Goal: Task Accomplishment & Management: Complete application form

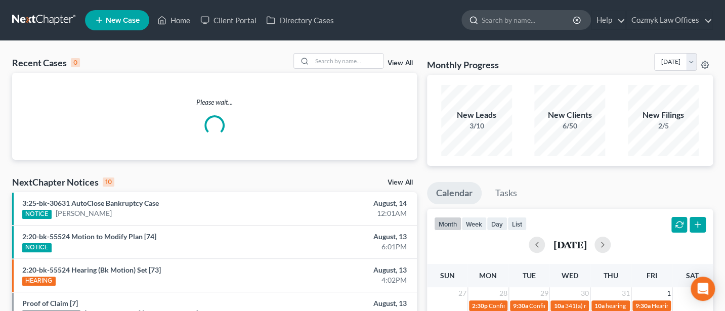
click at [515, 18] on input "search" at bounding box center [528, 20] width 93 height 19
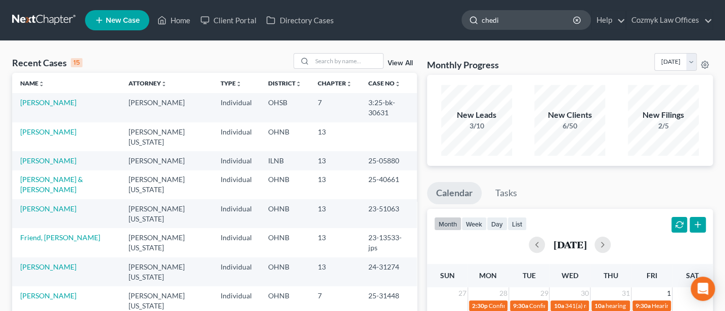
type input "chedid"
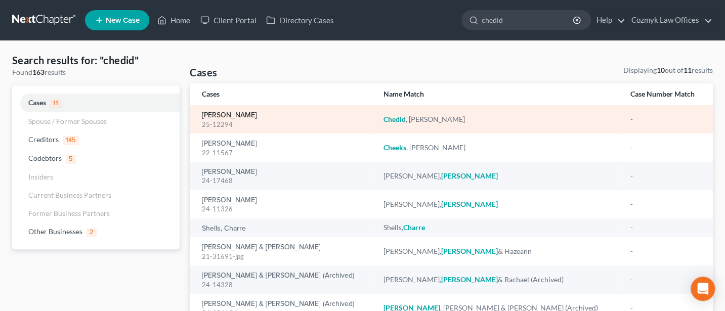
click at [213, 116] on link "[PERSON_NAME]" at bounding box center [229, 115] width 55 height 7
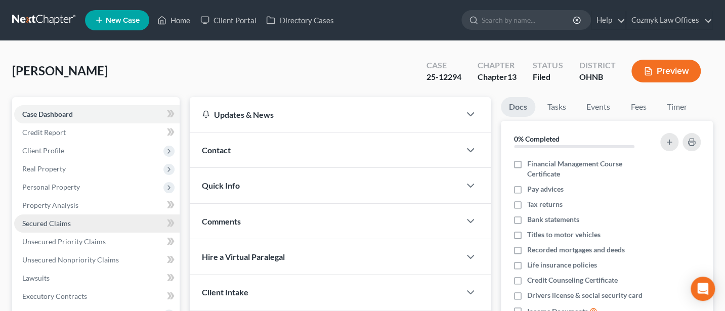
scroll to position [270, 0]
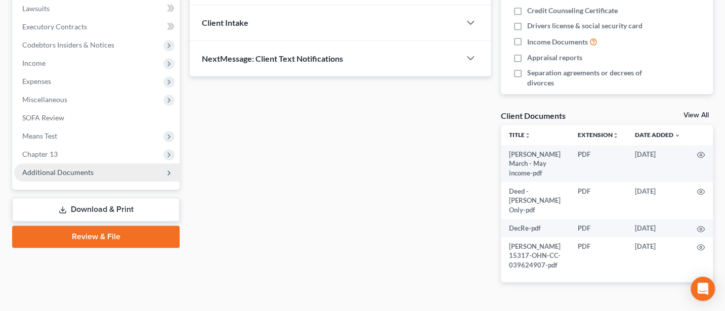
click at [59, 169] on span "Additional Documents" at bounding box center [57, 172] width 71 height 9
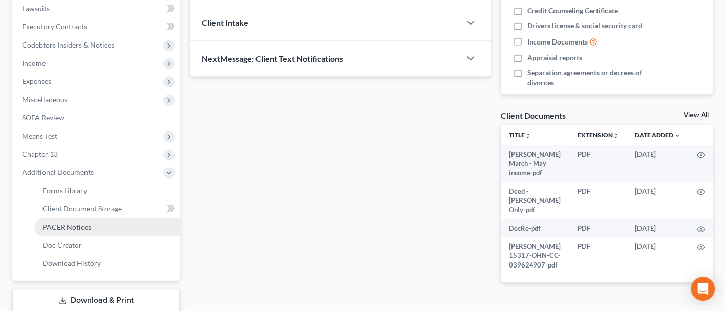
click at [60, 232] on link "PACER Notices" at bounding box center [106, 227] width 145 height 18
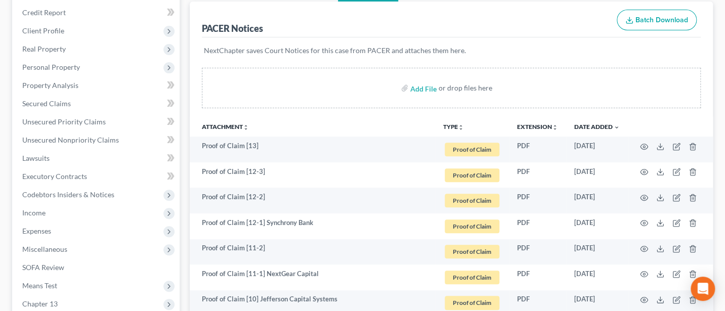
scroll to position [135, 0]
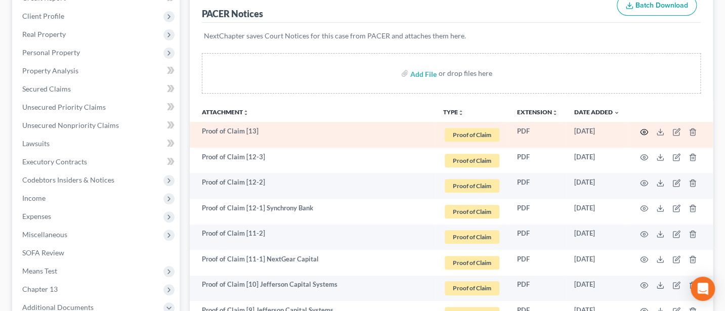
click at [645, 131] on circle "button" at bounding box center [644, 132] width 2 height 2
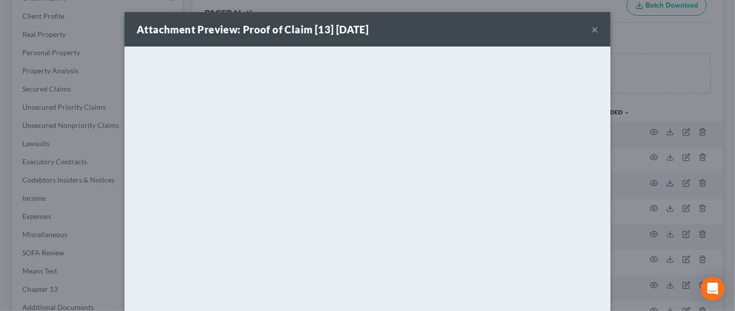
click at [591, 25] on button "×" at bounding box center [594, 29] width 7 height 12
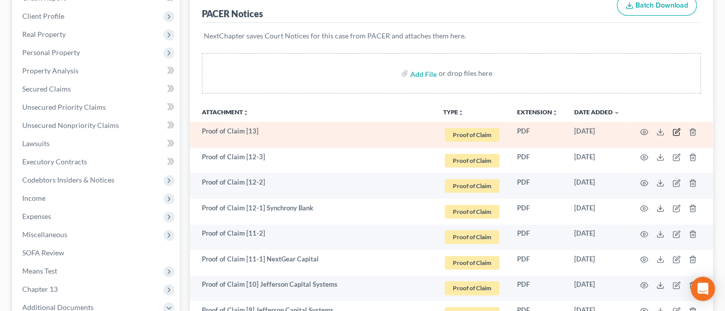
click at [676, 130] on icon "button" at bounding box center [677, 131] width 5 height 5
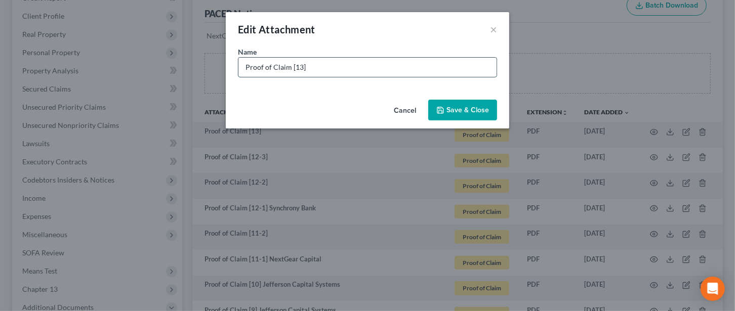
click at [358, 71] on input "Proof of Claim [13]" at bounding box center [367, 67] width 258 height 19
type input "Proof of Claim [13] Community Star Credit Union (credit card)"
click at [454, 110] on span "Save & Close" at bounding box center [467, 110] width 43 height 9
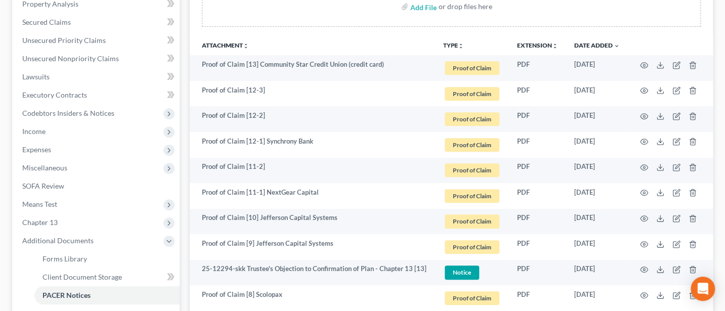
scroll to position [0, 0]
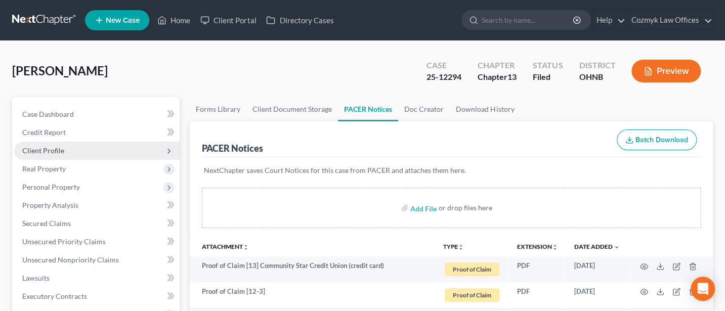
click at [45, 146] on span "Client Profile" at bounding box center [43, 150] width 42 height 9
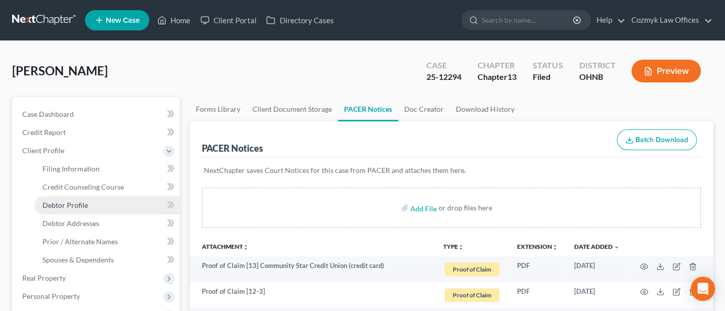
click at [76, 201] on span "Debtor Profile" at bounding box center [66, 205] width 46 height 9
select select "1"
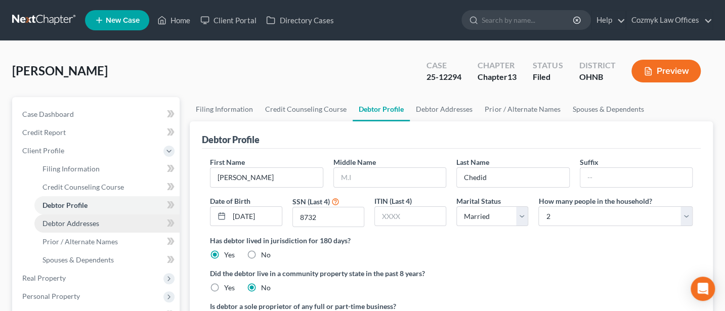
click at [91, 224] on span "Debtor Addresses" at bounding box center [71, 223] width 57 height 9
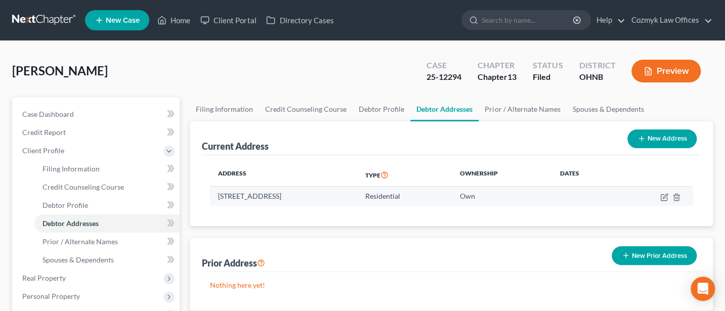
drag, startPoint x: 219, startPoint y: 194, endPoint x: 371, endPoint y: 193, distance: 152.4
click at [357, 193] on td "[STREET_ADDRESS]" at bounding box center [283, 196] width 147 height 19
copy td "[STREET_ADDRESS]"
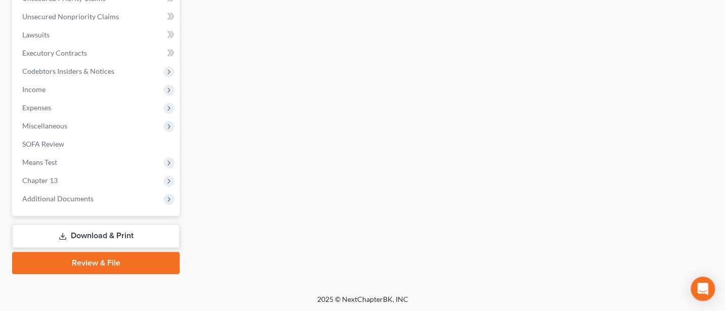
scroll to position [218, 0]
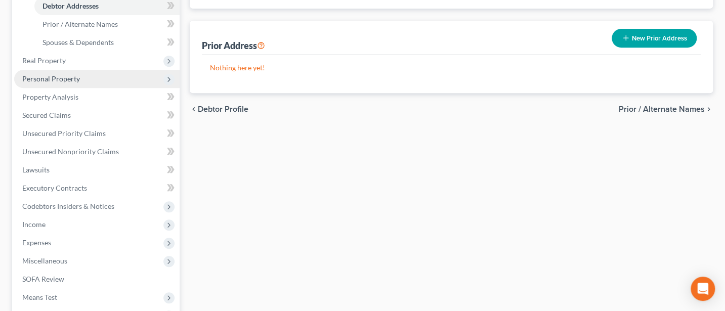
click at [50, 75] on span "Personal Property" at bounding box center [51, 78] width 58 height 9
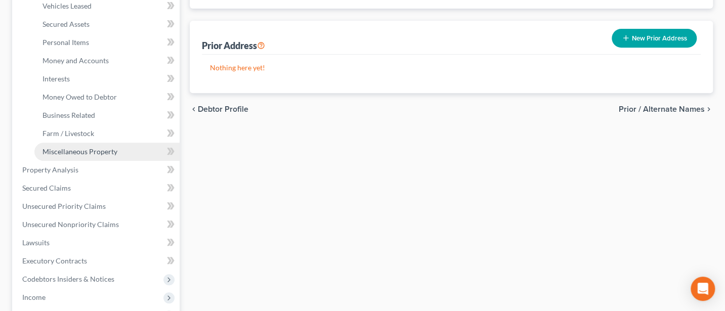
click at [78, 151] on span "Miscellaneous Property" at bounding box center [80, 151] width 75 height 9
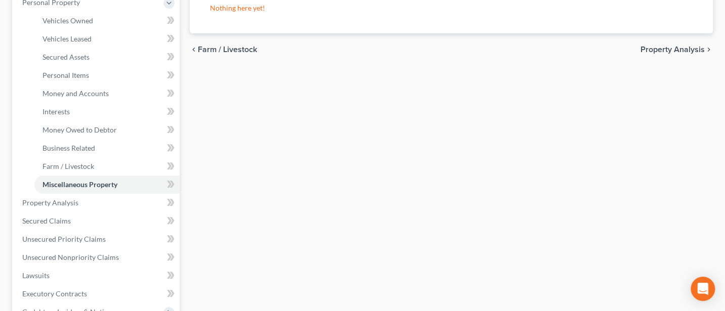
scroll to position [405, 0]
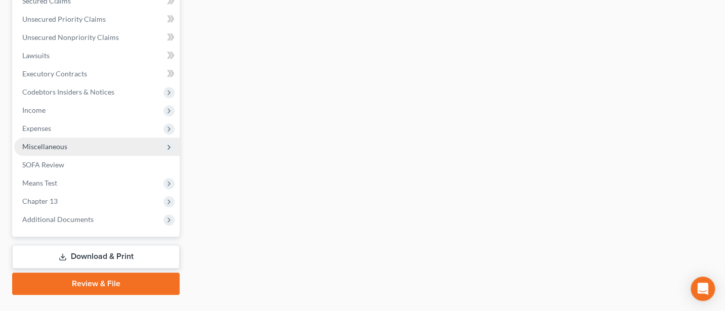
click at [54, 141] on span "Miscellaneous" at bounding box center [97, 147] width 166 height 18
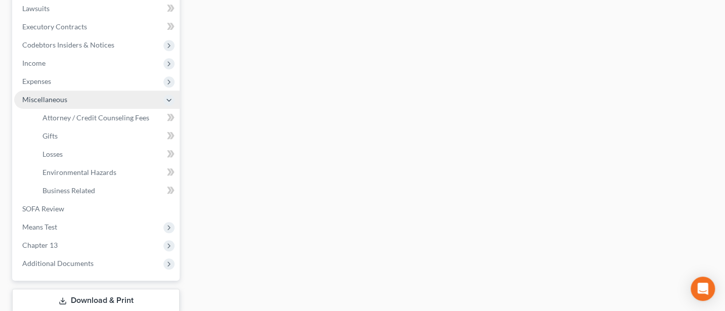
scroll to position [223, 0]
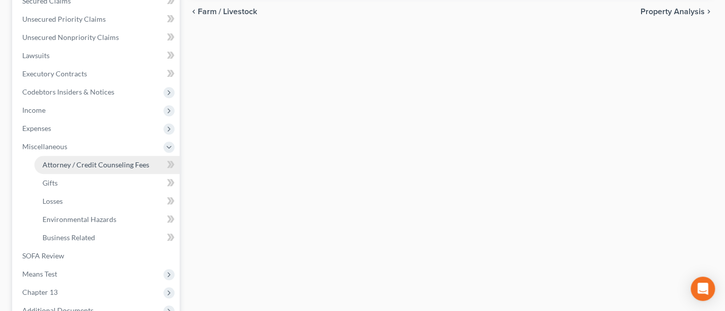
click at [78, 165] on span "Attorney / Credit Counseling Fees" at bounding box center [96, 164] width 107 height 9
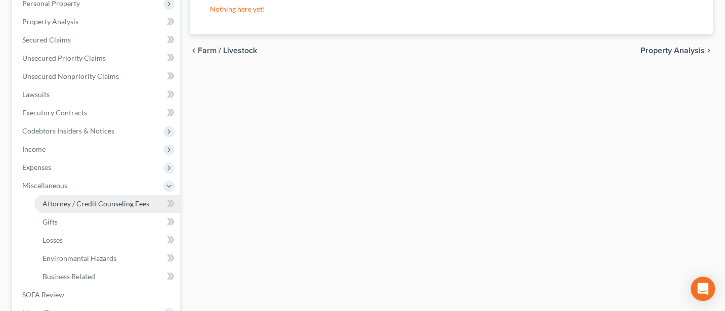
select select "1"
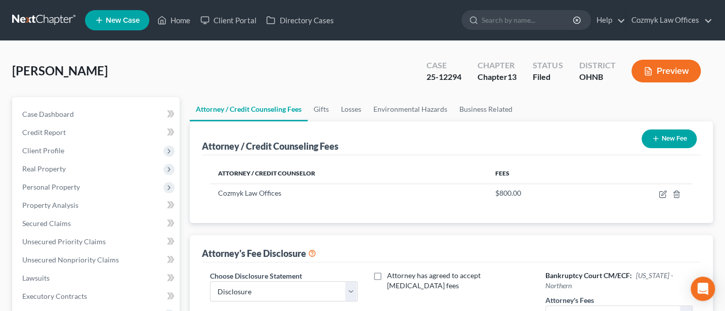
click at [677, 137] on button "New Fee" at bounding box center [669, 139] width 55 height 19
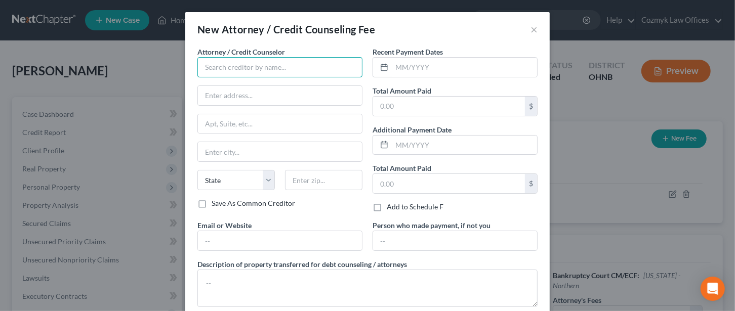
click at [233, 58] on input "text" at bounding box center [279, 67] width 165 height 20
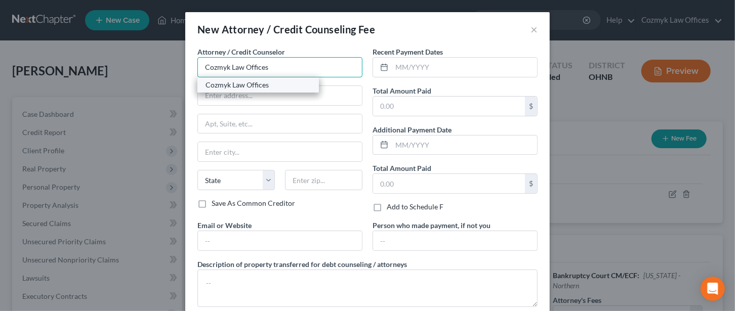
type input "Cozmyk Law Offices"
click at [233, 85] on div "Cozmyk Law Offices" at bounding box center [258, 85] width 105 height 10
type input "[STREET_ADDRESS]"
type input "Suite 200"
type input "Independence"
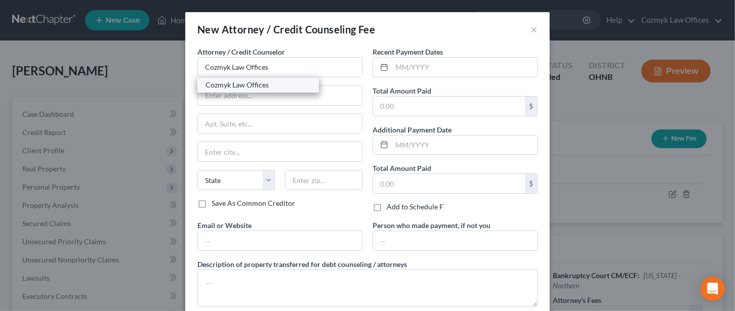
select select "36"
type input "44131"
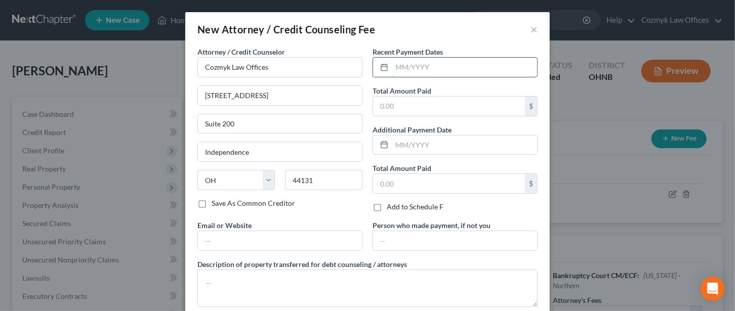
click at [392, 69] on input "text" at bounding box center [464, 67] width 145 height 19
click at [0, 171] on div "New Attorney / Credit Counseling Fee × Attorney / Credit Counselor * Cozmyk Law…" at bounding box center [367, 155] width 735 height 311
click at [422, 66] on input "text" at bounding box center [464, 67] width 145 height 19
type input "[DATE]"
type input "695"
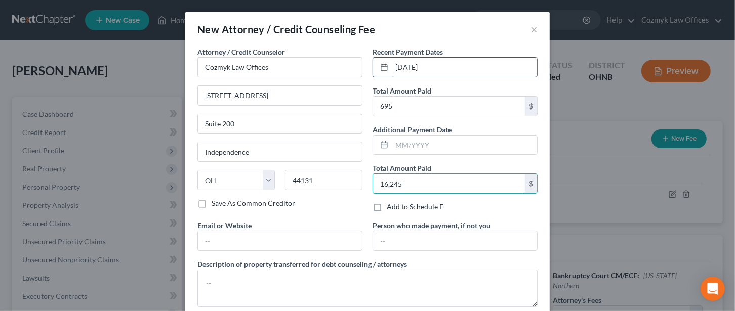
type input "16,245"
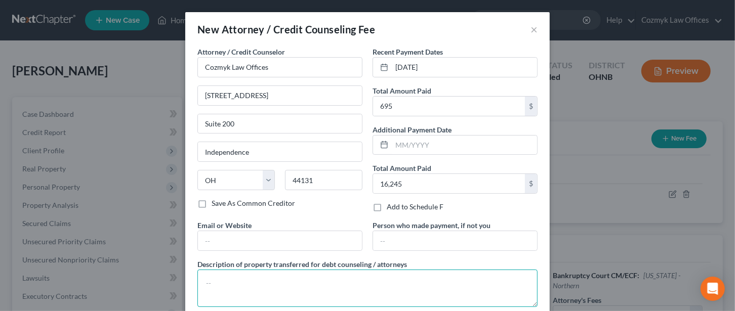
click at [224, 282] on textarea at bounding box center [367, 288] width 340 height 37
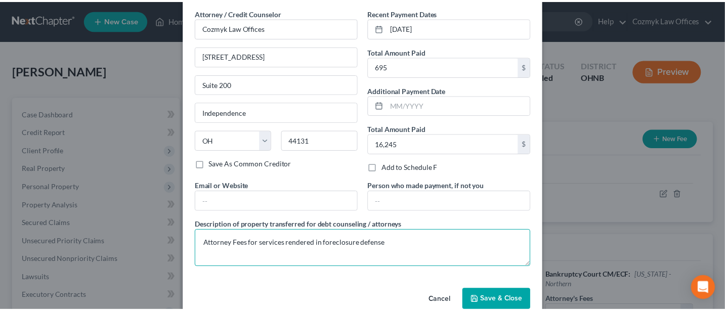
scroll to position [58, 0]
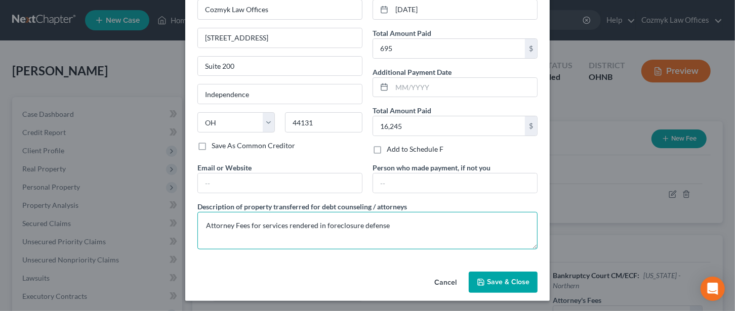
type textarea "Attorney Fees for services rendered in foreclosure defense"
click at [498, 281] on span "Save & Close" at bounding box center [508, 282] width 43 height 9
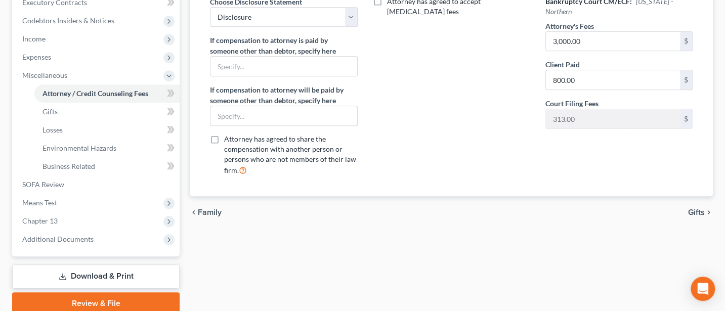
scroll to position [335, 0]
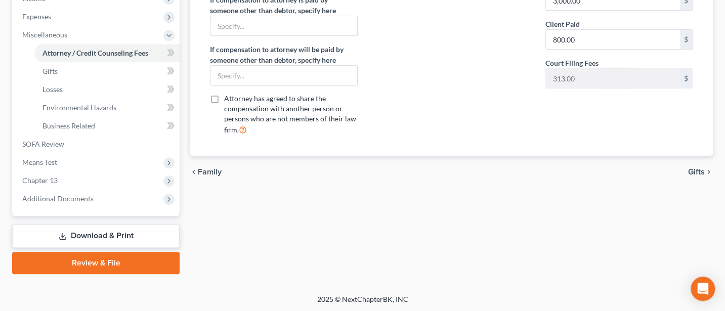
click at [95, 230] on link "Download & Print" at bounding box center [96, 236] width 168 height 24
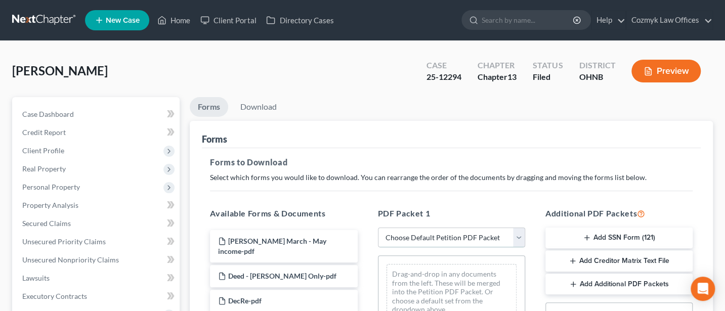
click at [418, 234] on select "Choose Default Petition PDF Packet Complete Bankruptcy Petition (all forms and …" at bounding box center [451, 238] width 147 height 20
select select "2"
click at [378, 228] on select "Choose Default Petition PDF Packet Complete Bankruptcy Petition (all forms and …" at bounding box center [451, 238] width 147 height 20
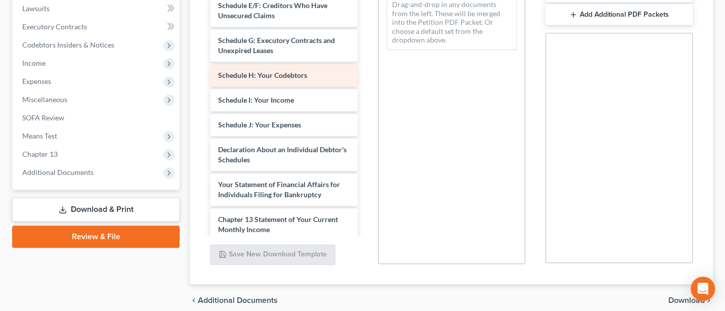
scroll to position [135, 0]
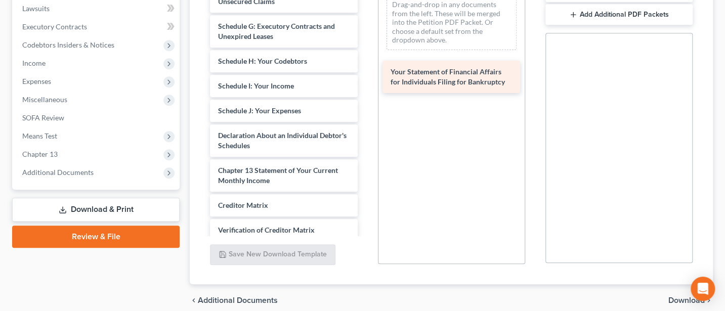
drag, startPoint x: 288, startPoint y: 180, endPoint x: 460, endPoint y: 72, distance: 203.3
click at [365, 72] on div "Your Statement of Financial Affairs for Individuals Filing for Bankruptcy Volun…" at bounding box center [284, 63] width 164 height 475
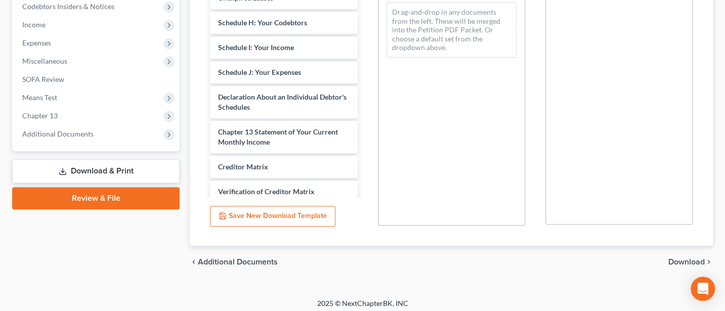
scroll to position [313, 0]
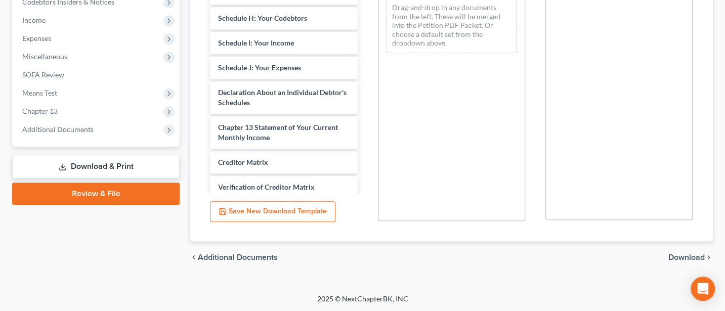
click at [687, 257] on span "Download" at bounding box center [687, 258] width 36 height 8
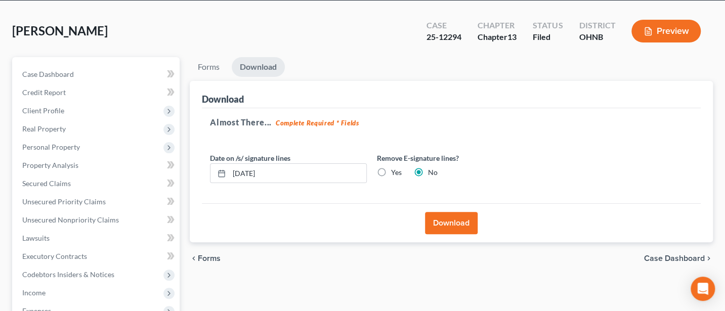
scroll to position [0, 0]
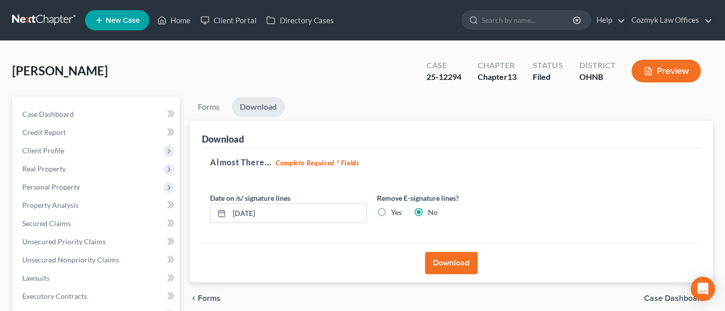
click at [455, 260] on button "Download" at bounding box center [451, 263] width 53 height 22
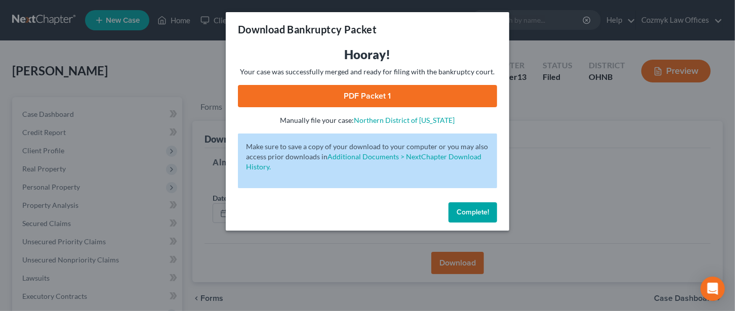
click at [367, 97] on link "PDF Packet 1" at bounding box center [367, 96] width 259 height 22
click at [477, 209] on span "Complete!" at bounding box center [473, 212] width 32 height 9
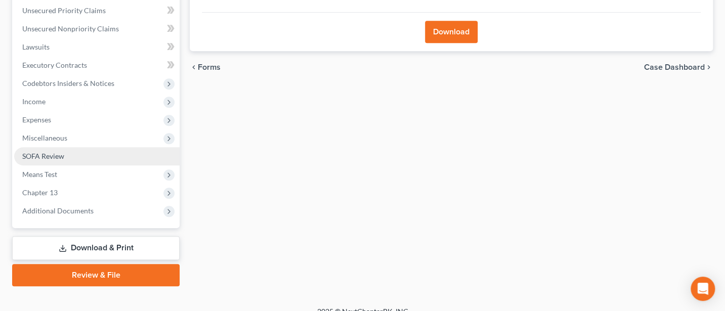
scroll to position [244, 0]
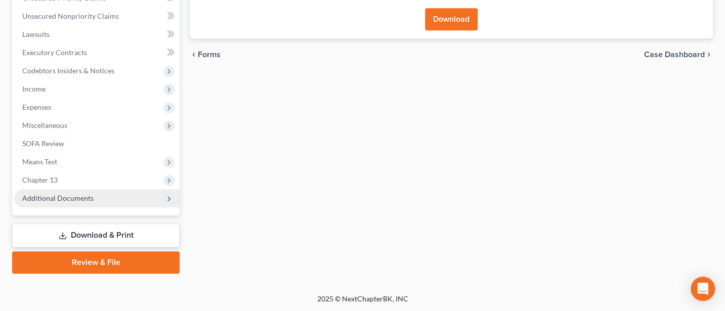
click at [73, 201] on span "Additional Documents" at bounding box center [57, 198] width 71 height 9
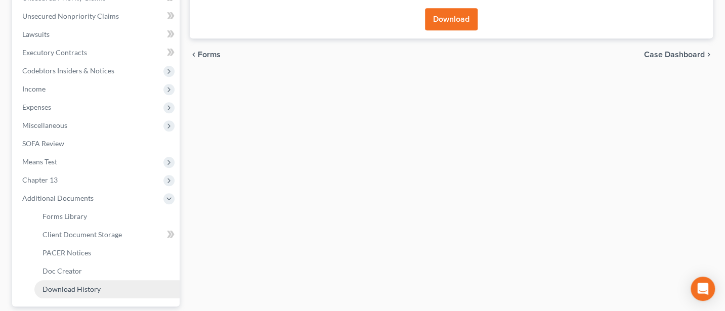
click at [72, 287] on span "Download History" at bounding box center [72, 289] width 58 height 9
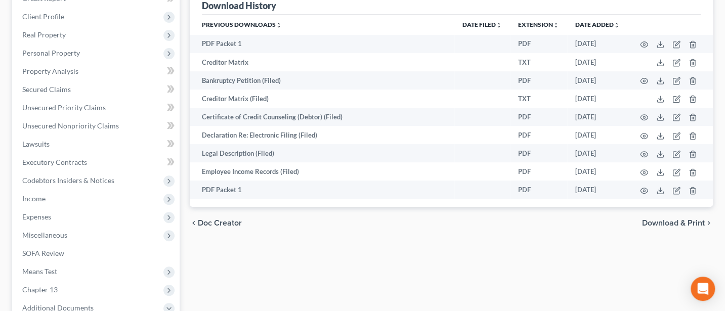
scroll to position [65, 0]
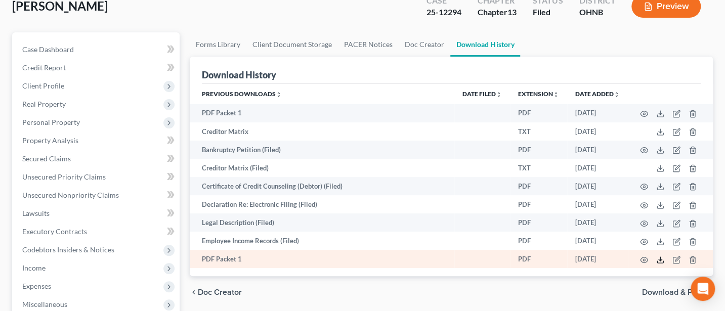
click at [663, 259] on icon at bounding box center [661, 260] width 8 height 8
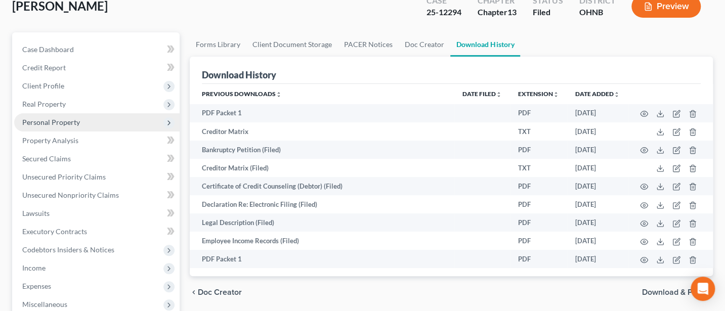
click at [56, 118] on span "Personal Property" at bounding box center [51, 122] width 58 height 9
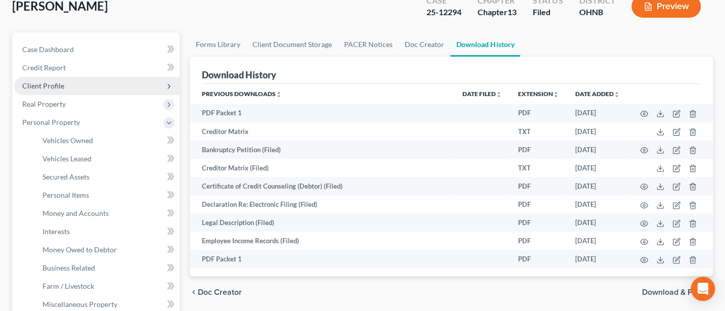
click at [53, 83] on span "Client Profile" at bounding box center [43, 86] width 42 height 9
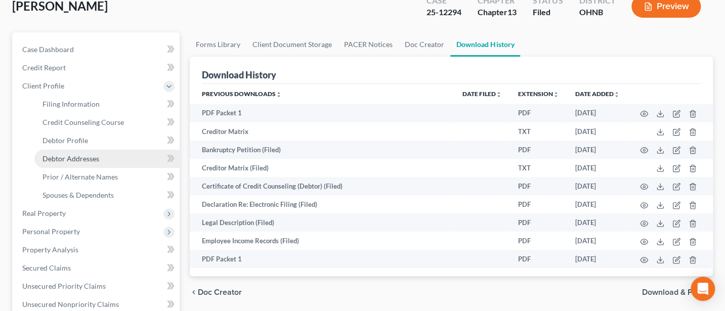
click at [71, 156] on span "Debtor Addresses" at bounding box center [71, 158] width 57 height 9
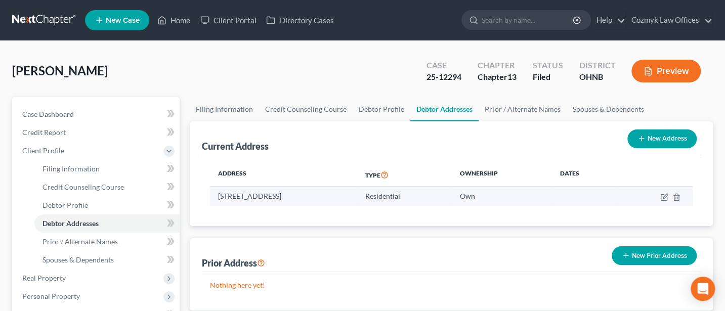
drag, startPoint x: 371, startPoint y: 194, endPoint x: 219, endPoint y: 195, distance: 151.4
click at [219, 195] on td "[STREET_ADDRESS]" at bounding box center [283, 196] width 147 height 19
copy td "[STREET_ADDRESS]"
